Goal: Task Accomplishment & Management: Use online tool/utility

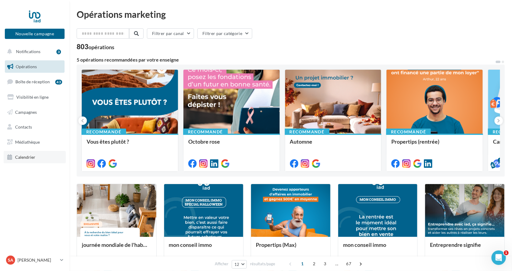
click at [26, 153] on link "Calendrier" at bounding box center [35, 157] width 62 height 13
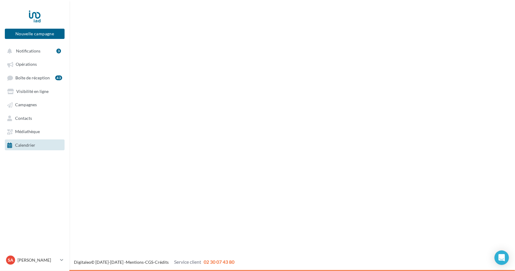
click at [53, 192] on nav "Nouvelle campagne Nouvelle campagne Notifications 3 Opérations Boîte de récepti…" at bounding box center [34, 135] width 69 height 271
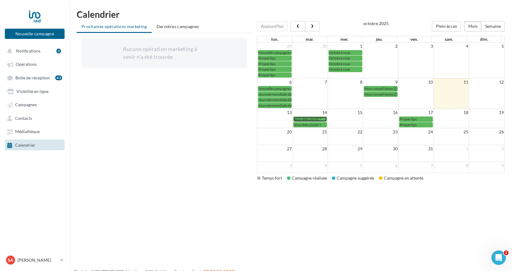
click at [303, 117] on span "Vous êtes plutôt ?" at bounding box center [307, 119] width 27 height 5
